Goal: Browse casually: Explore the website without a specific task or goal

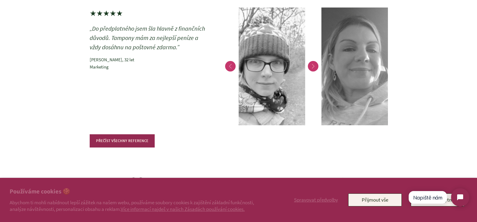
scroll to position [325, 0]
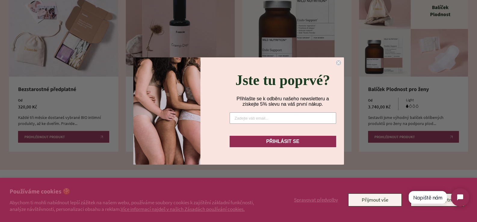
drag, startPoint x: 481, startPoint y: 9, endPoint x: 481, endPoint y: -1, distance: 9.9
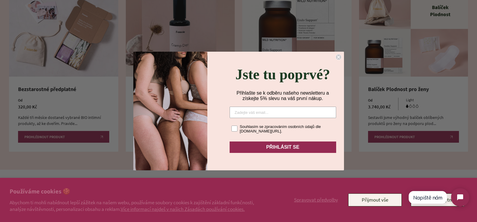
scroll to position [0, 0]
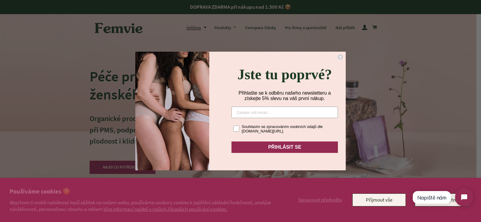
click at [341, 54] on circle "Close dialog" at bounding box center [341, 57] width 6 height 6
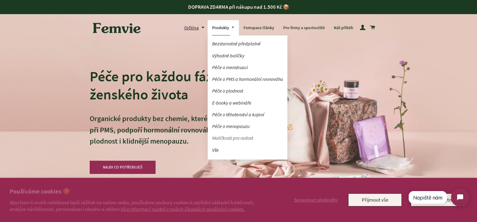
click at [227, 135] on link "Maličkosti pro radost" at bounding box center [248, 138] width 80 height 11
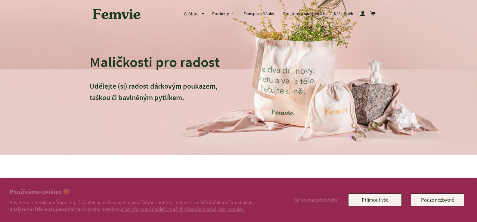
drag, startPoint x: 0, startPoint y: 0, endPoint x: 468, endPoint y: 2, distance: 467.6
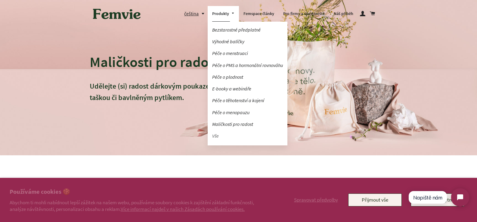
click at [218, 133] on link "Vše" at bounding box center [248, 136] width 80 height 11
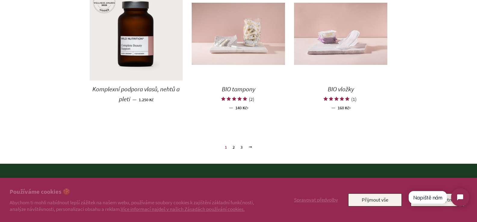
scroll to position [703, 0]
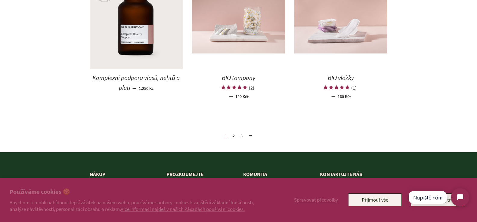
click at [113, 76] on span "Komplexní podpora vlasů, nehtů a pleti" at bounding box center [135, 83] width 87 height 18
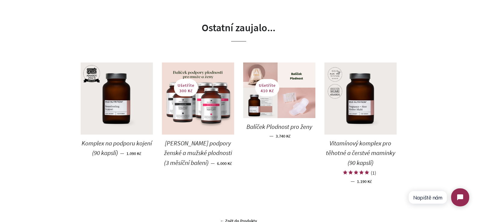
scroll to position [1507, 0]
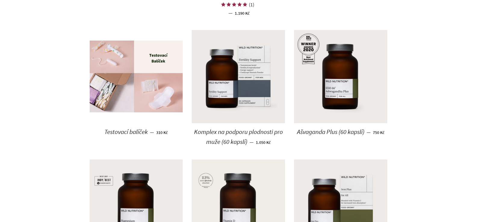
scroll to position [383, 0]
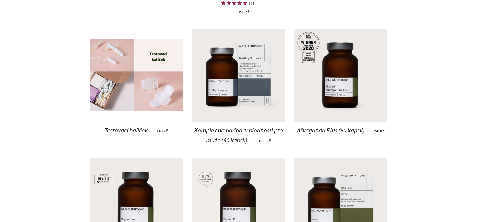
click at [474, 117] on html "Využíváme cookies k tomu, abychom vám zajistily ten nejlepší zážitek z používán…" at bounding box center [238, 110] width 477 height 986
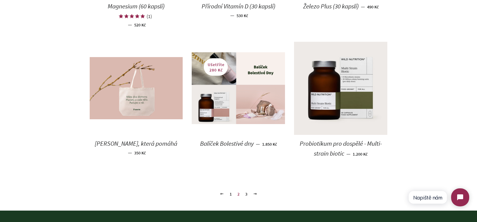
scroll to position [643, 0]
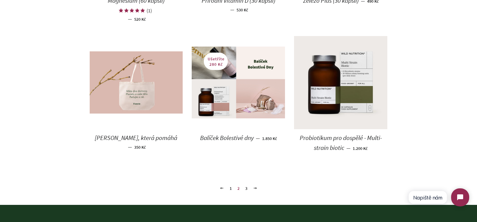
click at [245, 190] on link "3" at bounding box center [246, 188] width 7 height 9
